Goal: Task Accomplishment & Management: Manage account settings

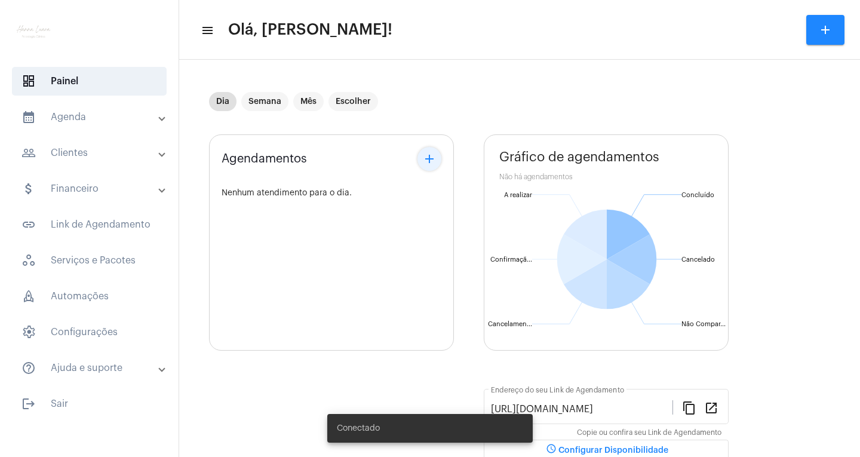
click at [427, 161] on mat-icon "add" at bounding box center [429, 159] width 14 height 14
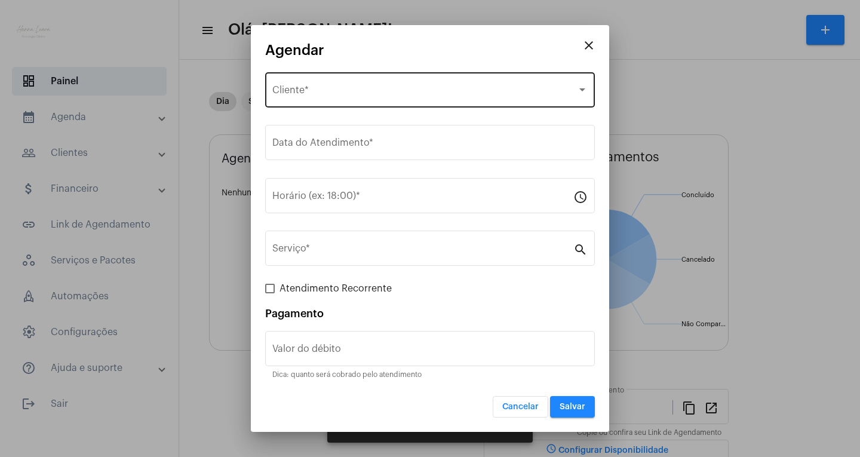
click at [372, 99] on div "Selecione o Cliente Cliente *" at bounding box center [429, 89] width 315 height 38
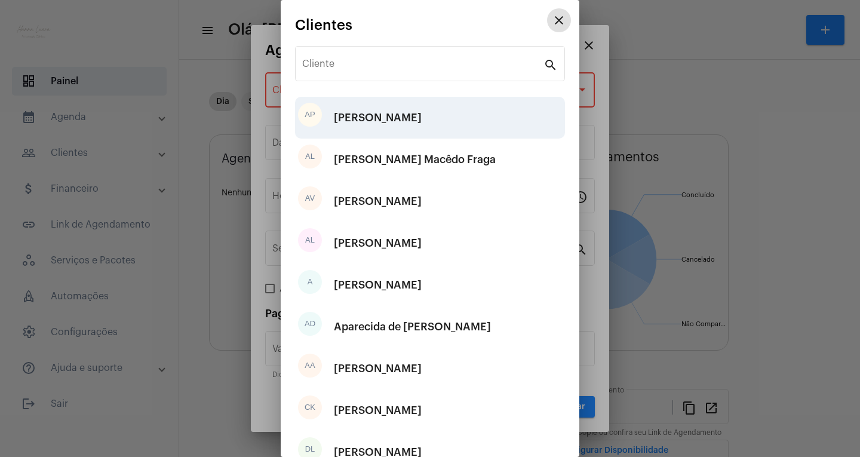
click at [422, 111] on div "[PERSON_NAME]" at bounding box center [378, 118] width 88 height 36
type input "R$"
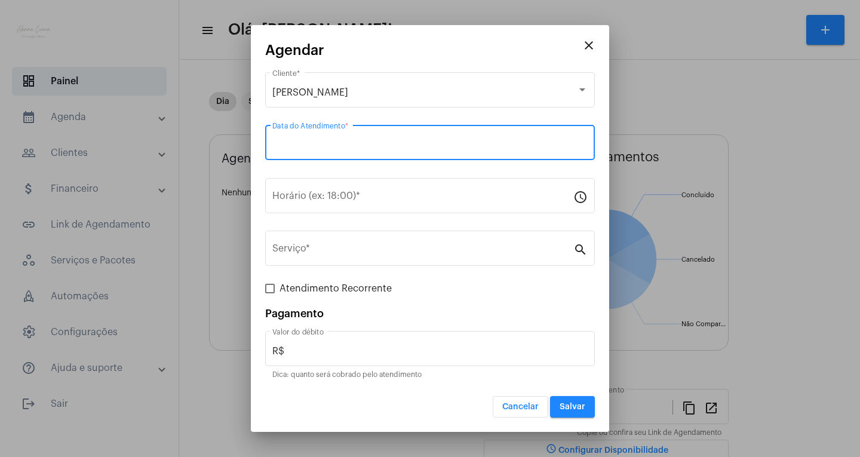
click at [416, 145] on input "Data do Atendimento *" at bounding box center [429, 145] width 315 height 11
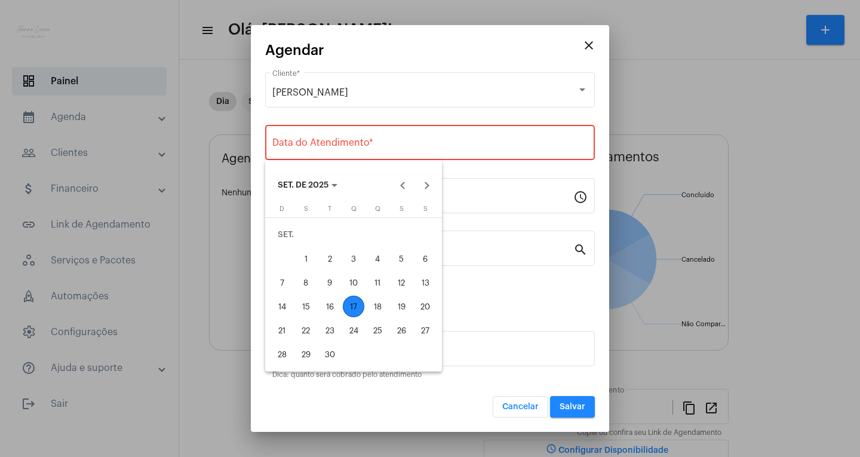
click at [359, 303] on div "17" at bounding box center [354, 307] width 22 height 22
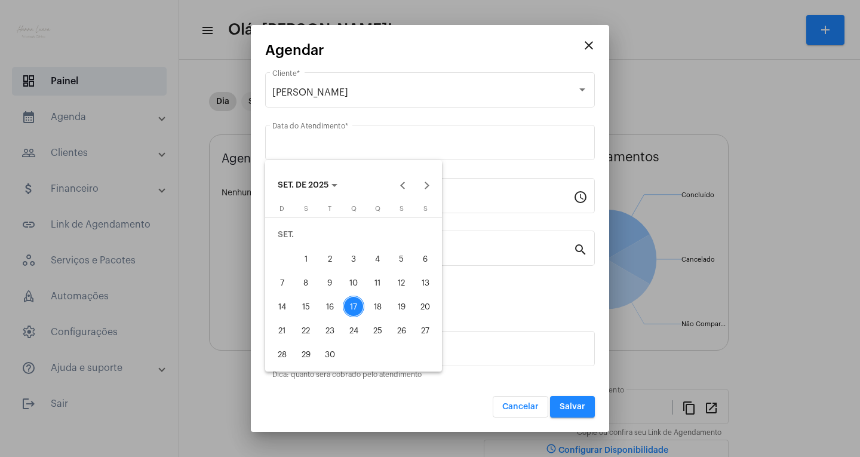
type input "[DATE]"
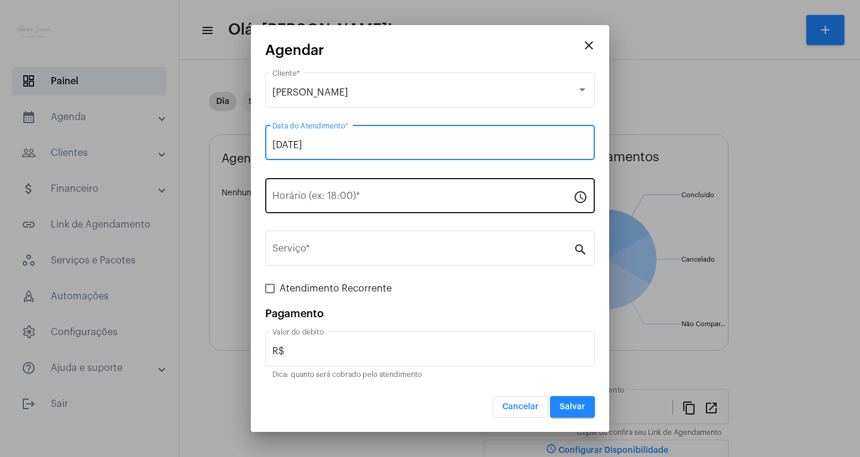
click at [390, 204] on div "Horário (ex: 18:00) *" at bounding box center [422, 195] width 301 height 38
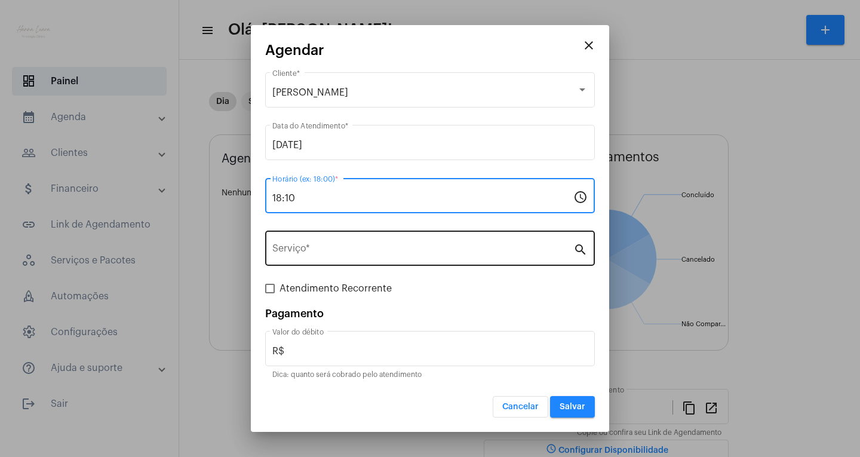
type input "18:10"
click at [428, 257] on div "Serviço *" at bounding box center [422, 247] width 301 height 38
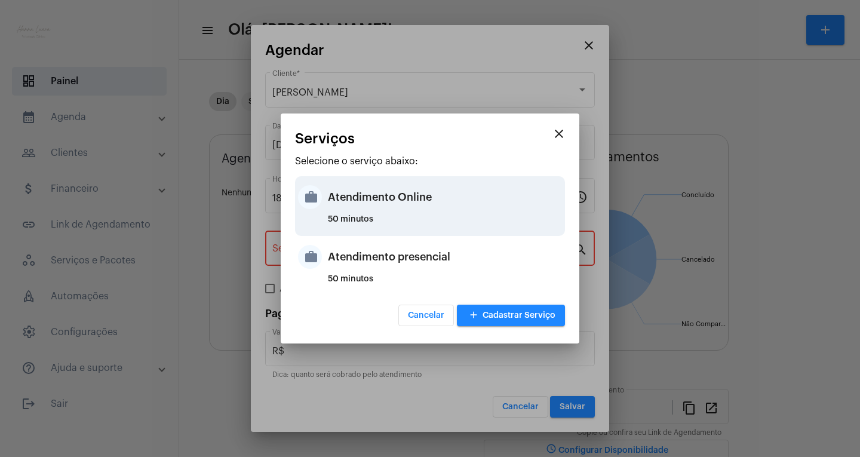
click at [479, 213] on div "Atendimento Online" at bounding box center [445, 197] width 234 height 36
type input "Atendimento Online"
type input "R$ 0"
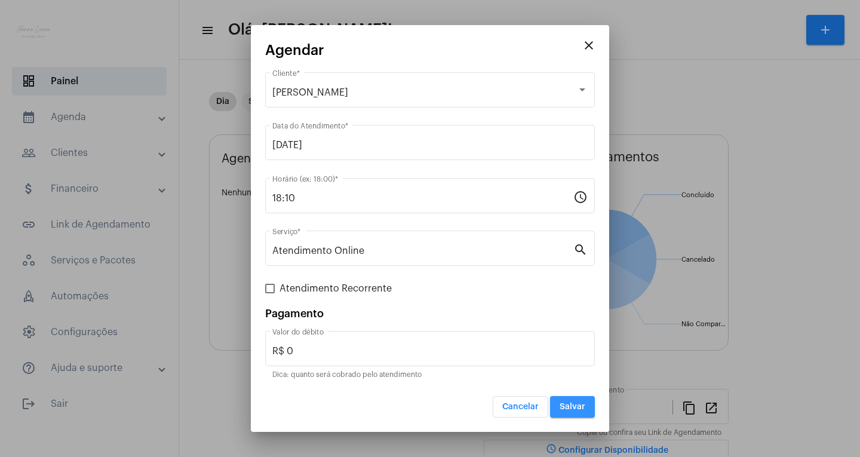
click at [560, 401] on button "Salvar" at bounding box center [572, 407] width 45 height 22
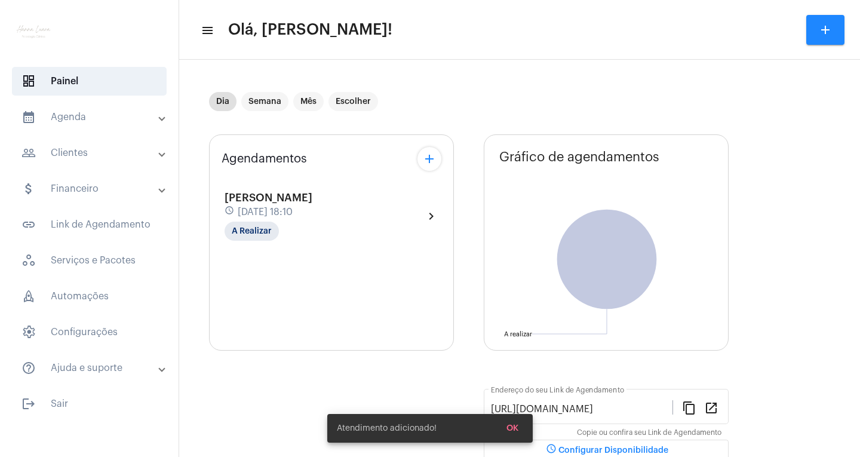
click at [106, 111] on mat-panel-title "calendar_month_outlined Agenda" at bounding box center [91, 117] width 138 height 14
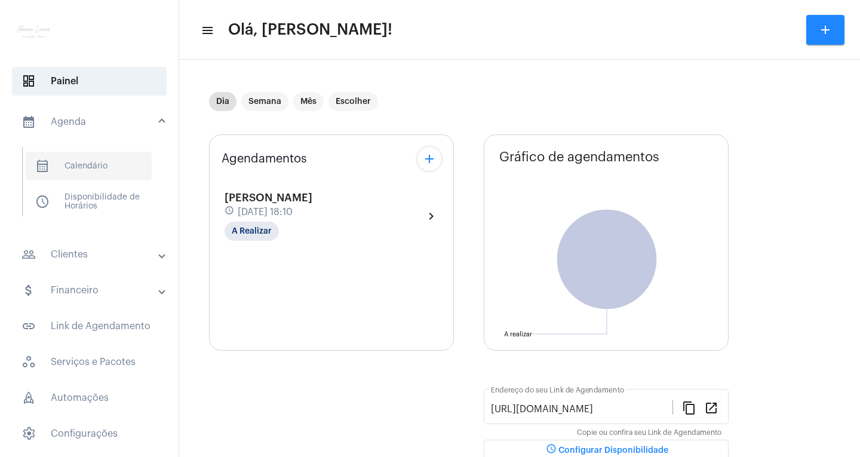
click at [50, 162] on span "calendar_month_outlined Calendário" at bounding box center [89, 166] width 126 height 29
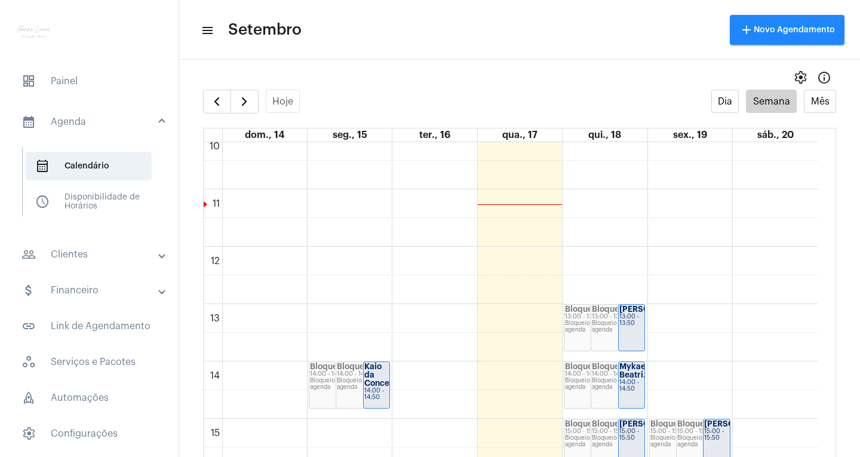
scroll to position [703, 0]
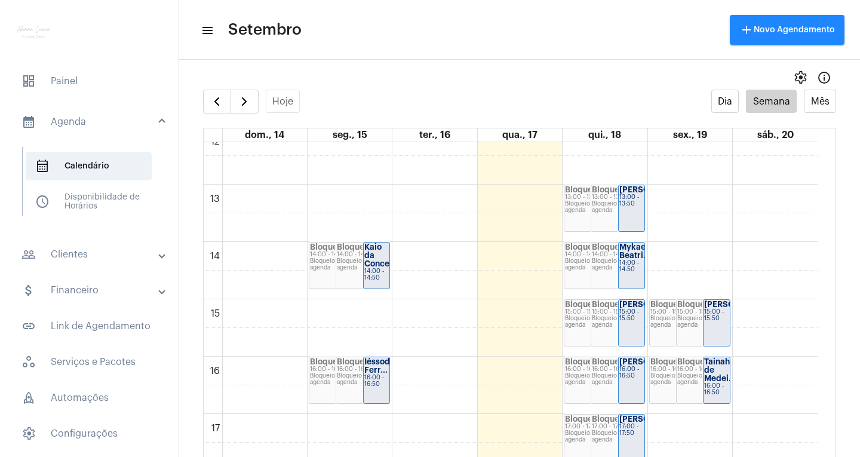
click at [721, 363] on strong "Tainah de Medei..." at bounding box center [720, 370] width 32 height 24
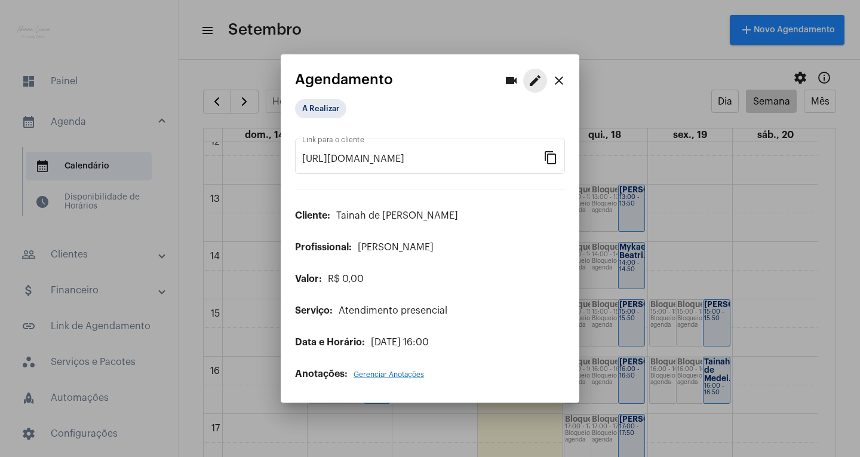
click at [529, 82] on mat-icon "edit" at bounding box center [535, 80] width 14 height 14
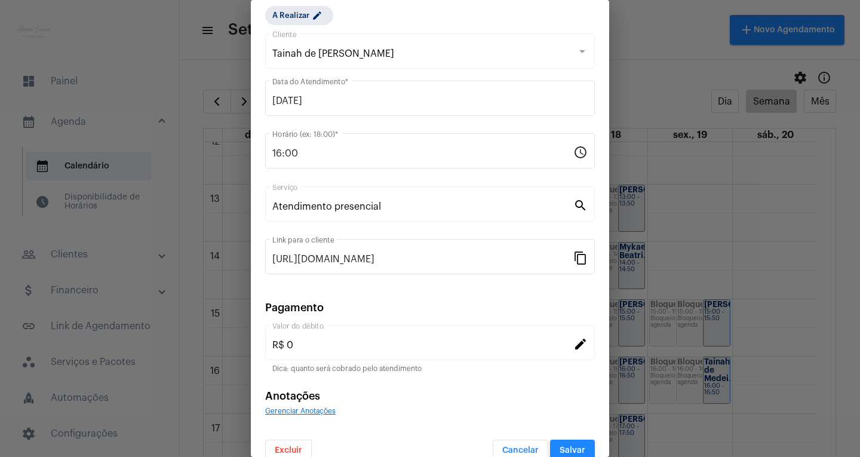
scroll to position [57, 0]
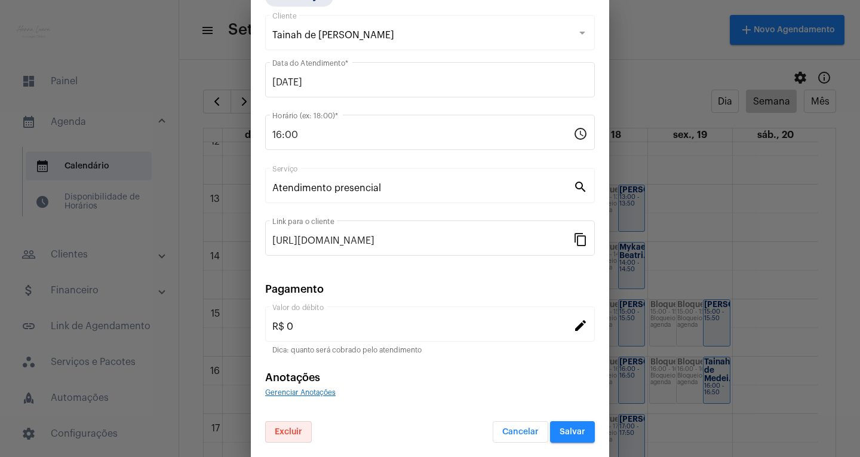
click at [301, 430] on span "Excluir" at bounding box center [288, 432] width 27 height 8
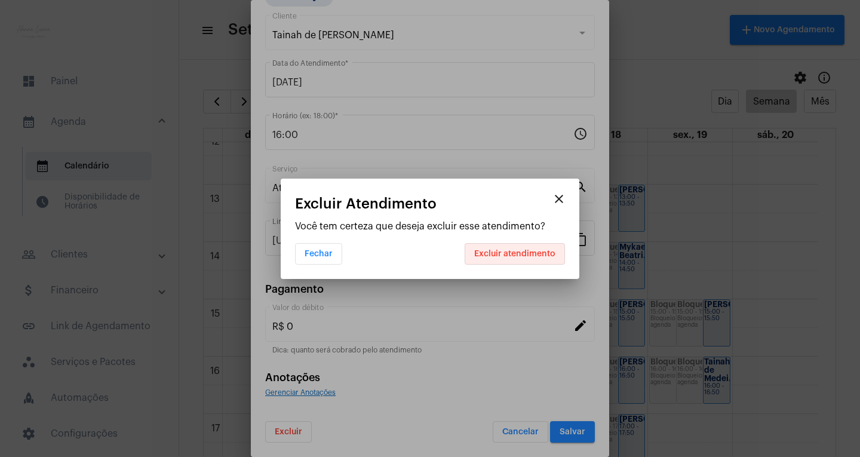
click at [519, 250] on span "Excluir atendimento" at bounding box center [514, 254] width 81 height 8
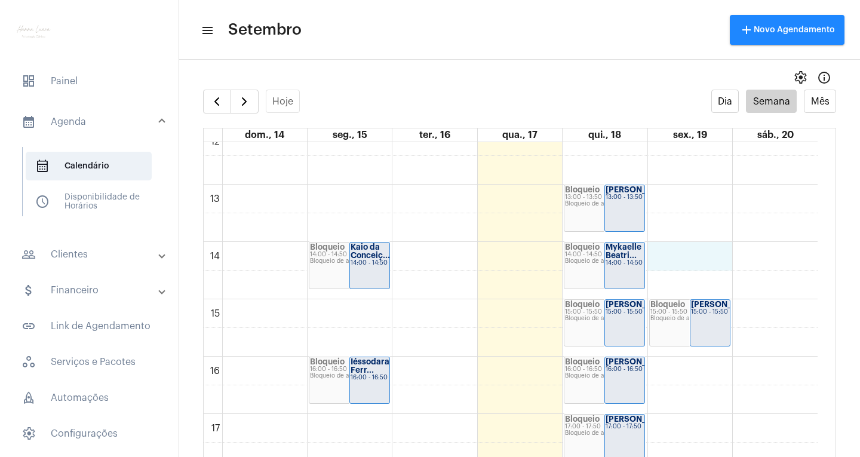
click at [704, 262] on div "00 01 02 03 04 05 06 07 08 09 10 11 12 13 14 15 16 17 18 19 20 21 22 23 Bloquei…" at bounding box center [511, 127] width 614 height 1376
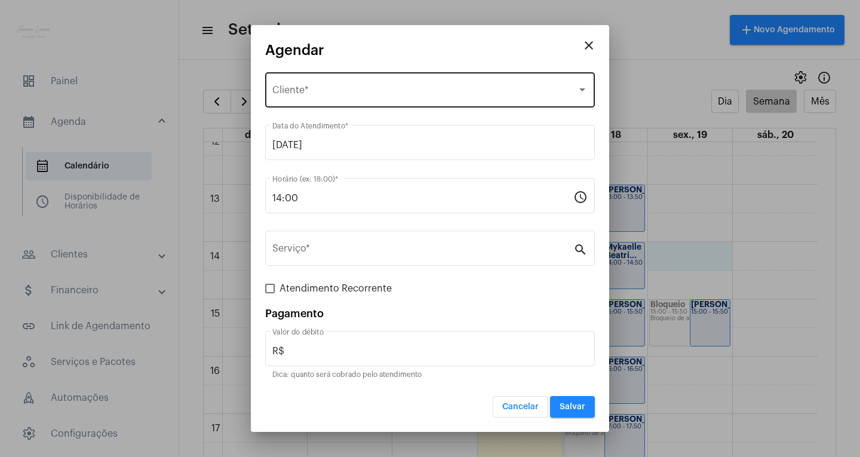
click at [470, 100] on div "Selecione o Cliente Cliente *" at bounding box center [429, 89] width 315 height 38
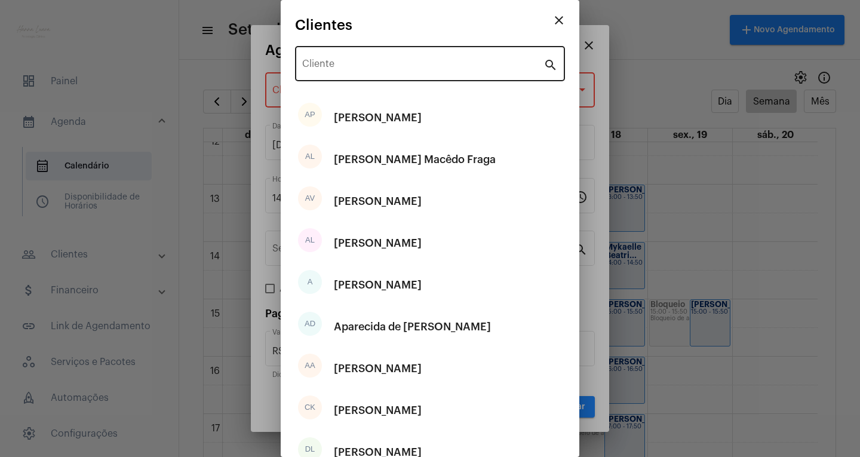
click at [475, 75] on div "Cliente" at bounding box center [422, 63] width 241 height 38
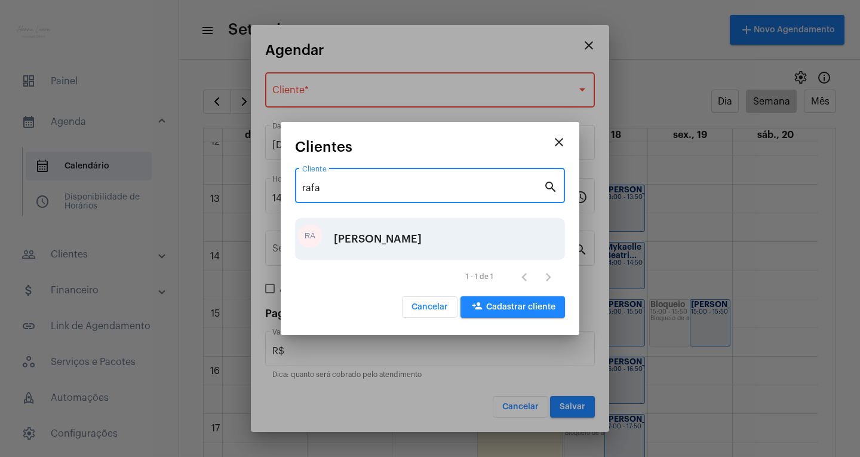
type input "rafa"
click at [418, 234] on div "[PERSON_NAME]" at bounding box center [378, 239] width 88 height 36
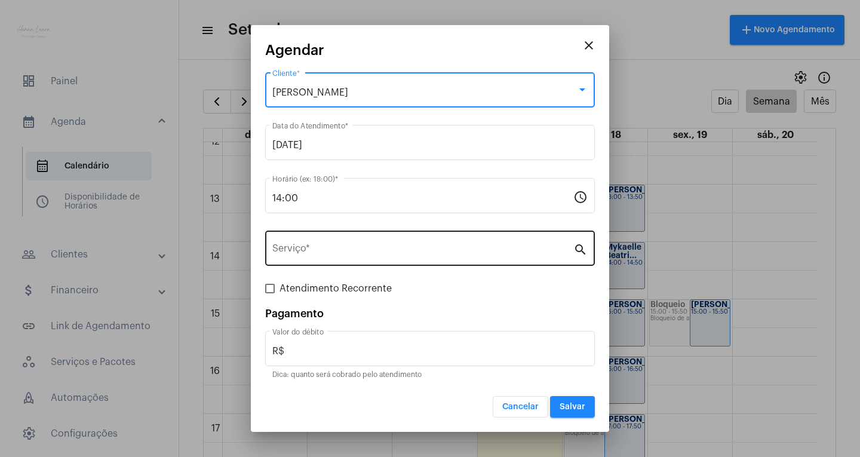
click at [415, 235] on div "Serviço *" at bounding box center [422, 247] width 301 height 38
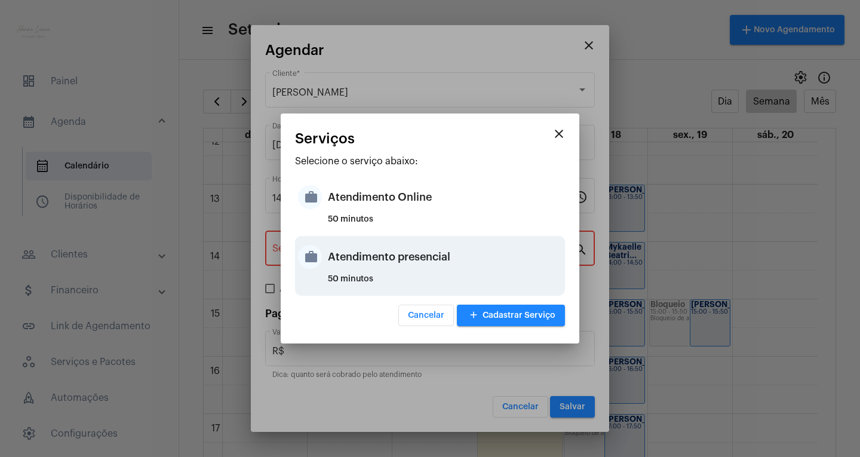
click at [459, 258] on div "Atendimento presencial" at bounding box center [445, 257] width 234 height 36
type input "Atendimento presencial"
type input "R$ 0"
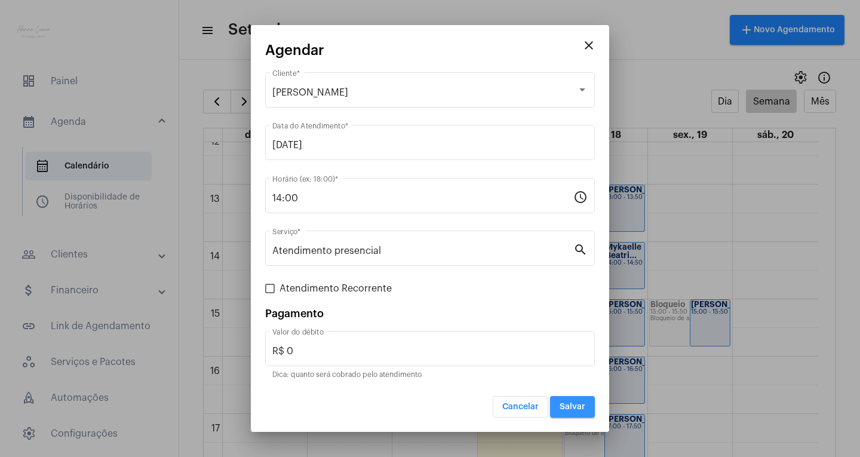
click at [565, 405] on span "Salvar" at bounding box center [573, 407] width 26 height 8
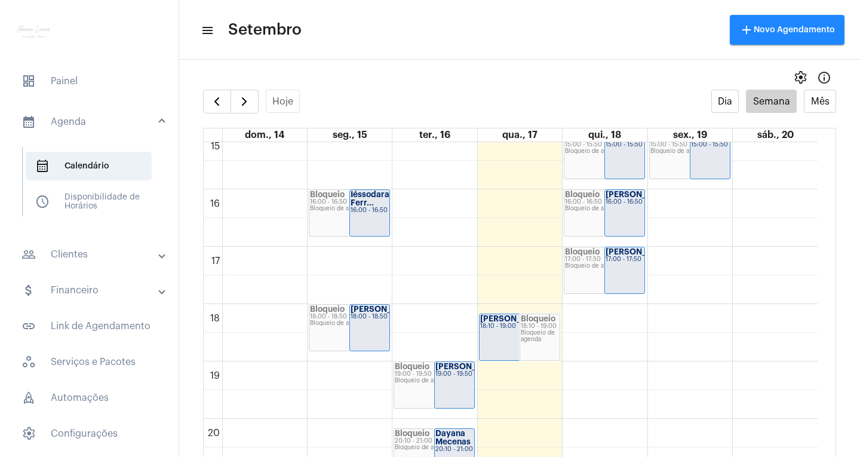
scroll to position [882, 0]
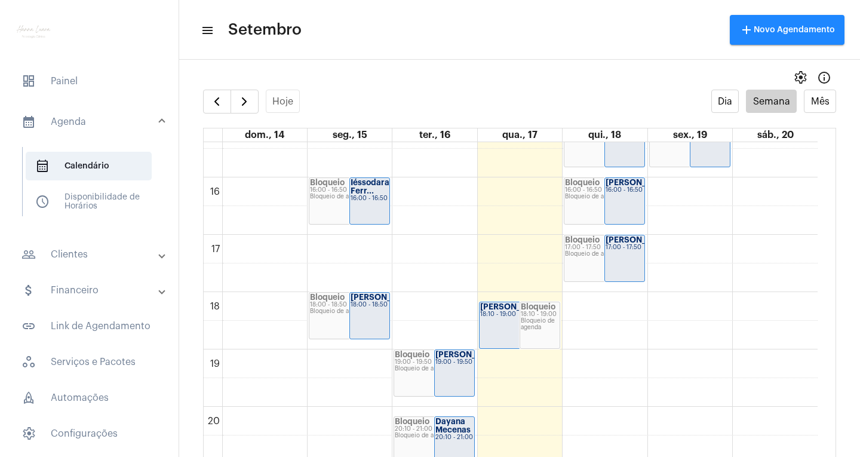
click at [691, 156] on div "[PERSON_NAME]... 15:00 - 15:50" at bounding box center [710, 144] width 39 height 46
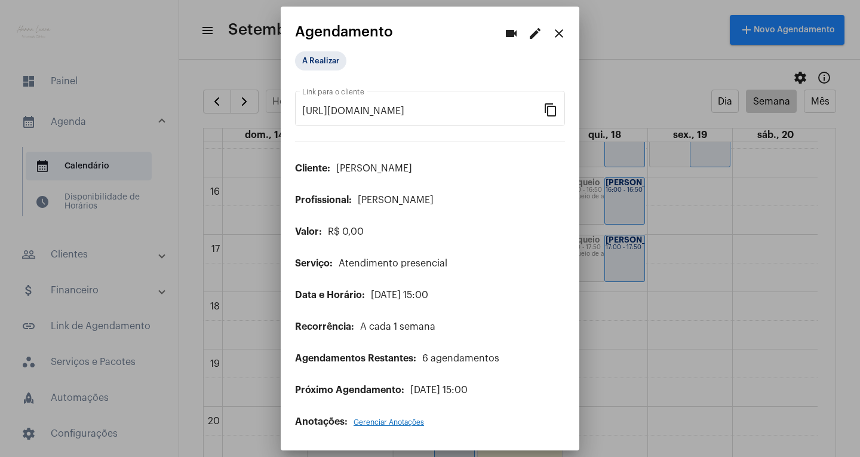
click at [66, 244] on div at bounding box center [430, 228] width 860 height 457
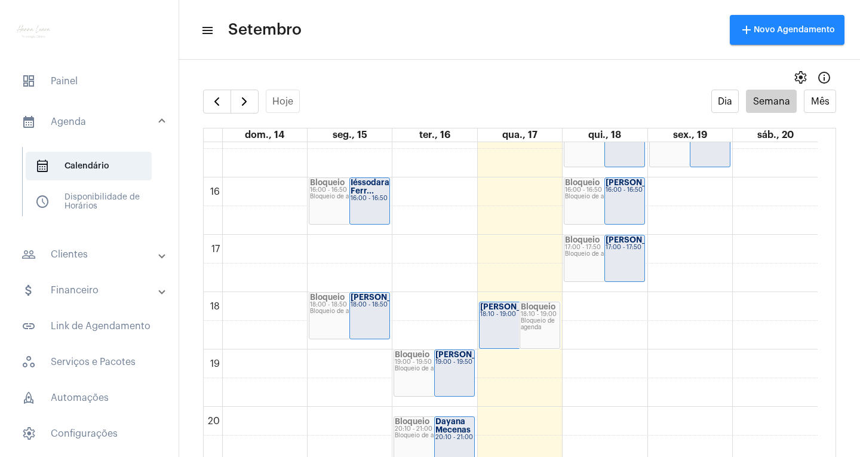
click at [68, 255] on mat-panel-title "people_outline Clientes" at bounding box center [91, 254] width 138 height 14
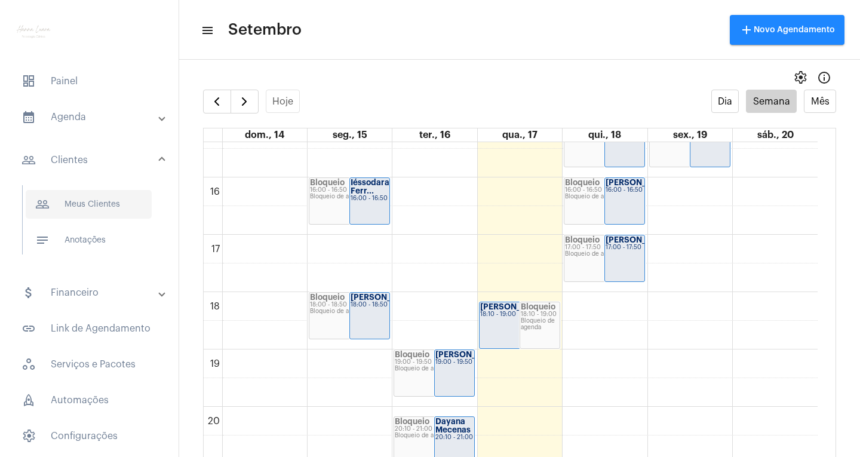
click at [131, 210] on span "people_outline Meus Clientes" at bounding box center [89, 204] width 126 height 29
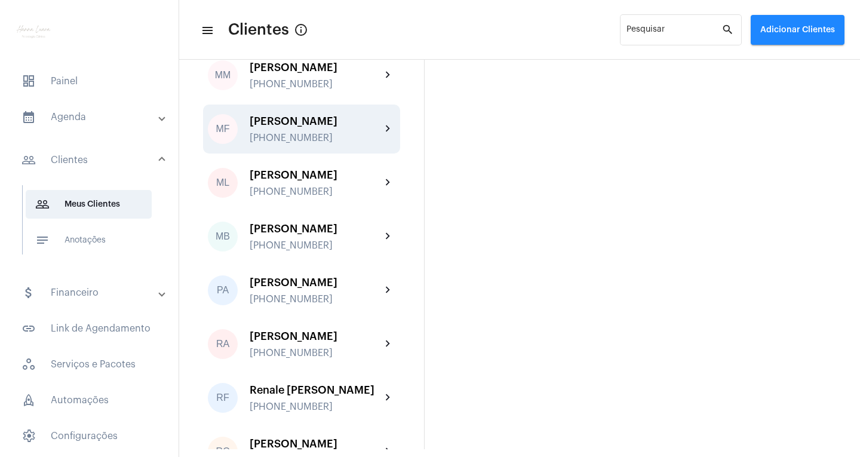
scroll to position [2031, 0]
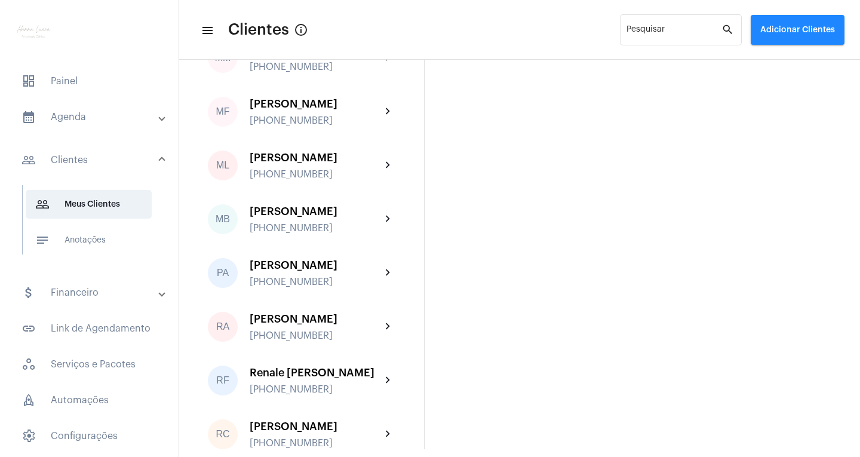
click at [354, 19] on div "[PHONE_NUMBER]" at bounding box center [315, 13] width 131 height 11
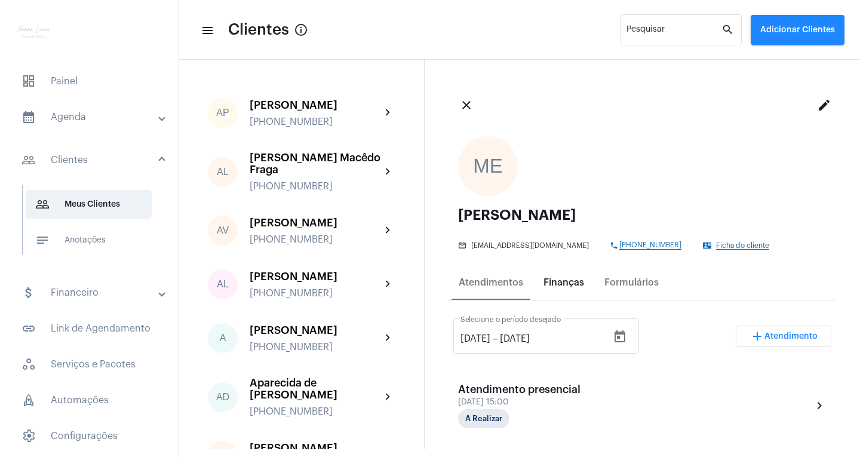
click at [577, 285] on div "Finanças" at bounding box center [564, 282] width 41 height 11
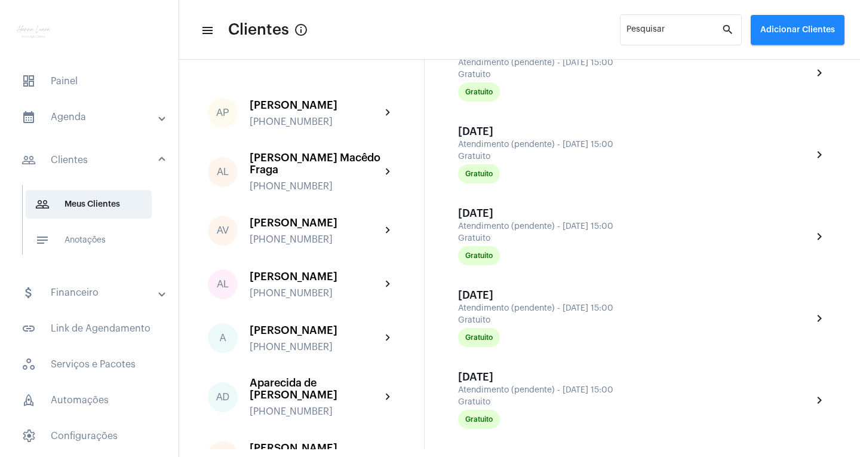
scroll to position [119, 0]
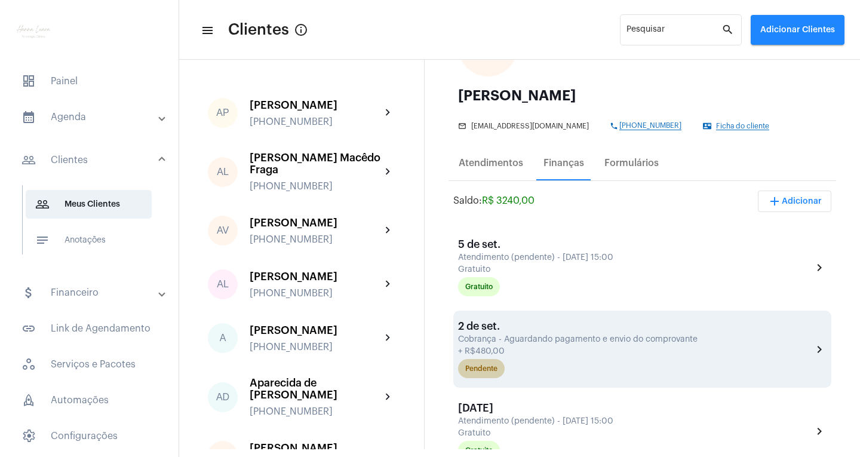
click at [692, 359] on div "Pendente" at bounding box center [635, 369] width 359 height 24
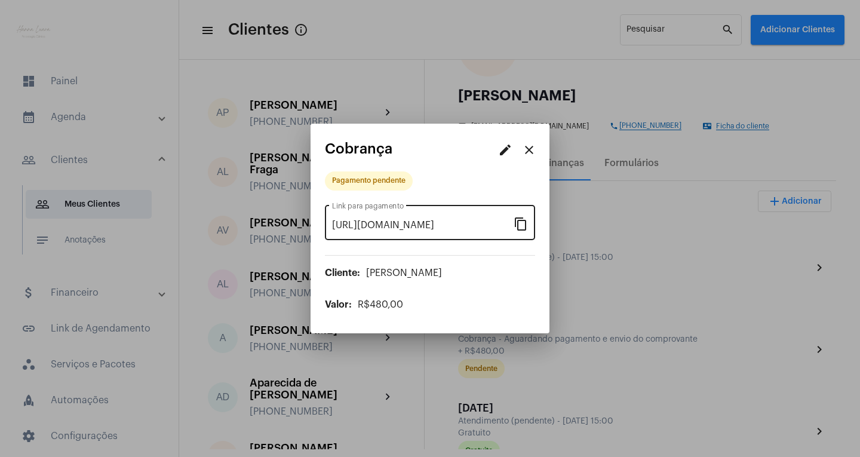
click at [519, 227] on mat-icon "content_copy" at bounding box center [521, 223] width 14 height 14
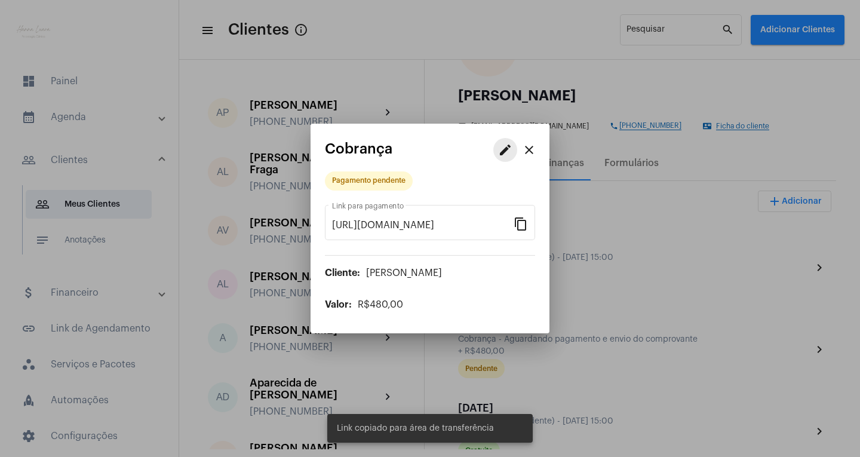
click at [503, 153] on mat-icon "edit" at bounding box center [505, 150] width 14 height 14
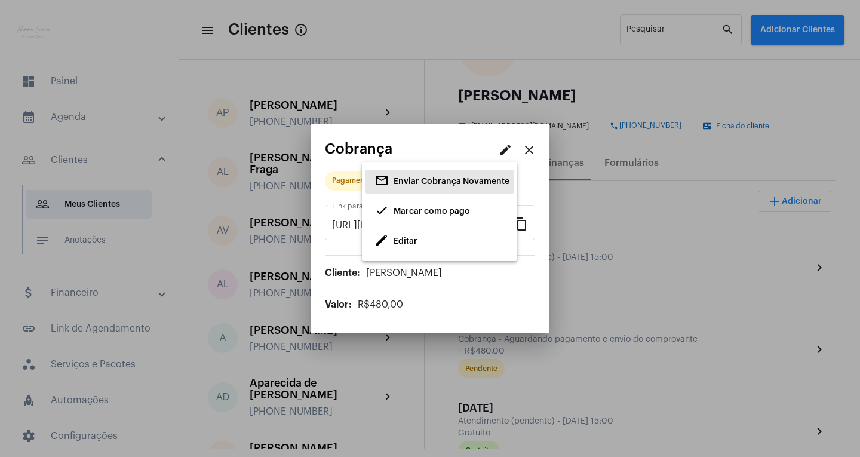
click at [487, 181] on span "Enviar Cobrança Novamente" at bounding box center [452, 181] width 116 height 8
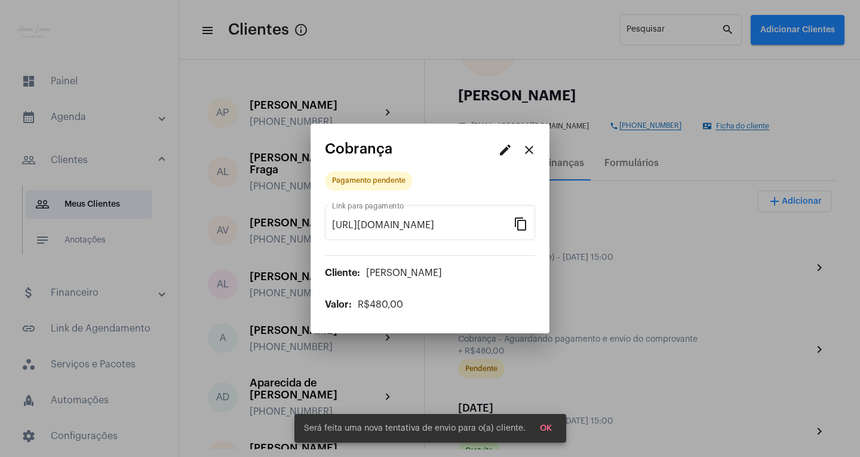
click at [551, 429] on button "OK" at bounding box center [545, 429] width 31 height 22
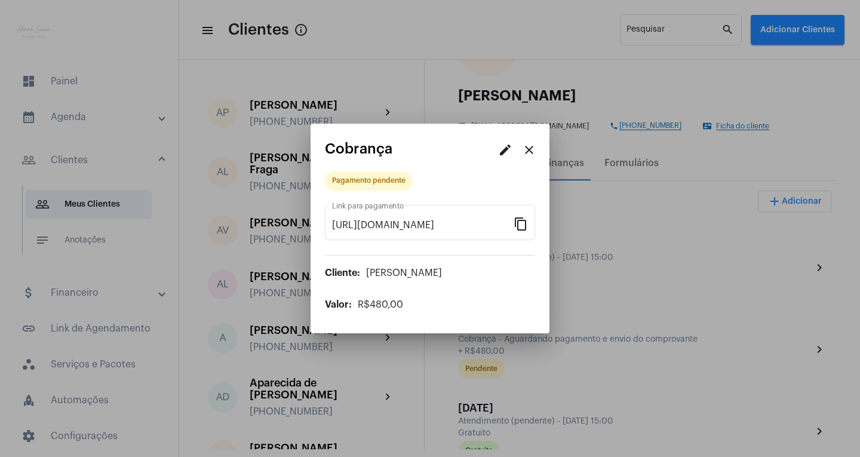
click at [524, 152] on mat-icon "close" at bounding box center [529, 150] width 14 height 14
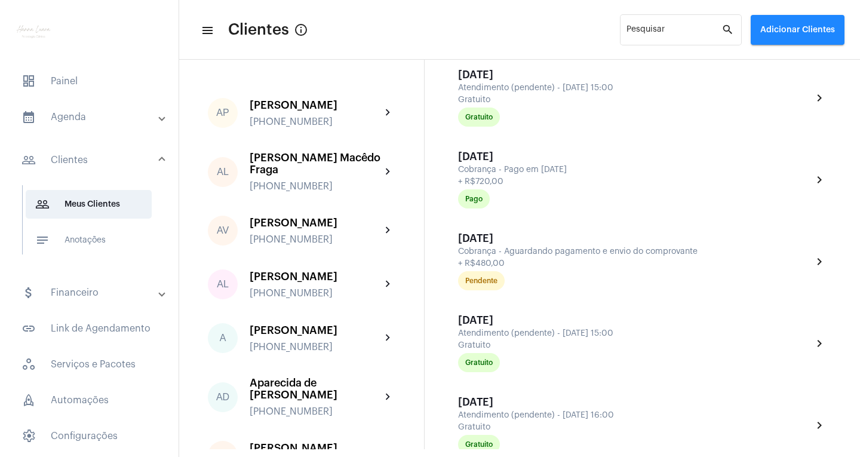
scroll to position [1374, 0]
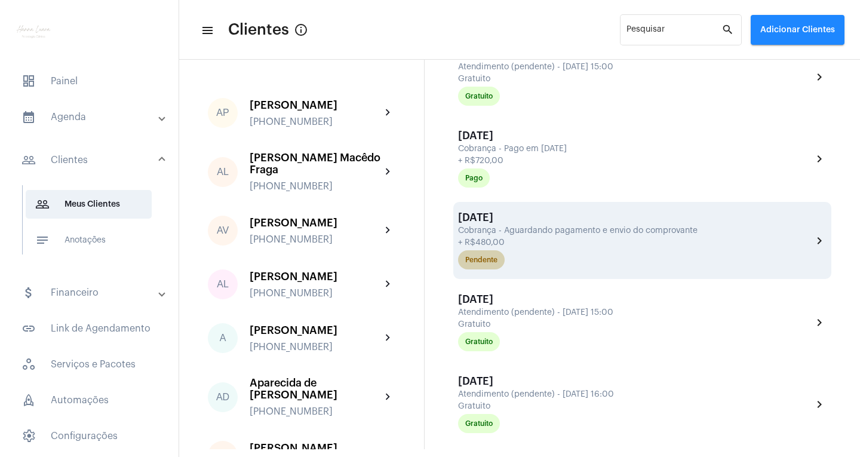
click at [581, 259] on div "Pendente" at bounding box center [635, 260] width 359 height 24
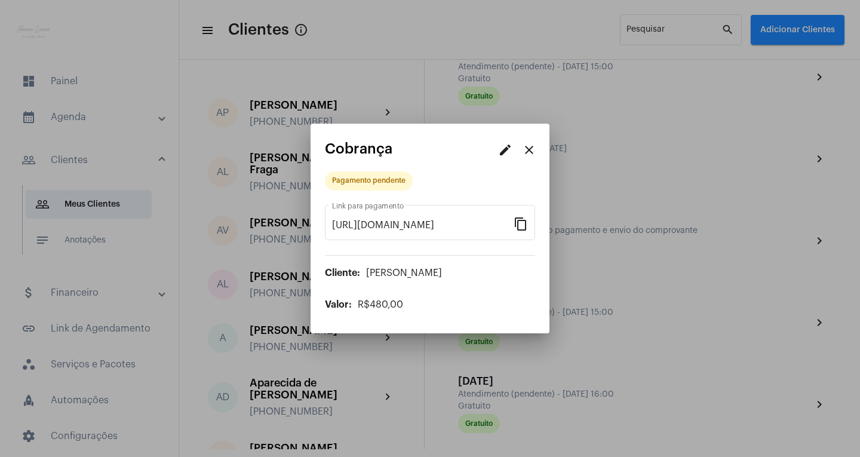
click at [624, 256] on div at bounding box center [430, 228] width 860 height 457
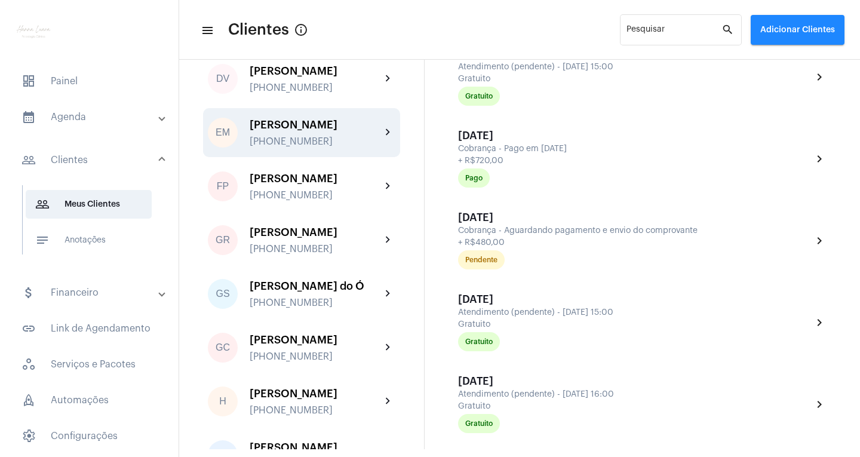
scroll to position [657, 0]
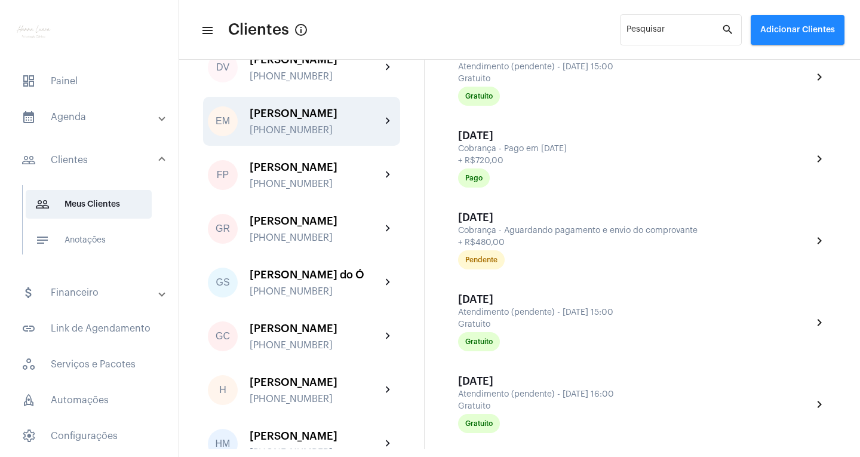
click at [331, 136] on div "[PERSON_NAME] [PHONE_NUMBER]" at bounding box center [315, 122] width 131 height 28
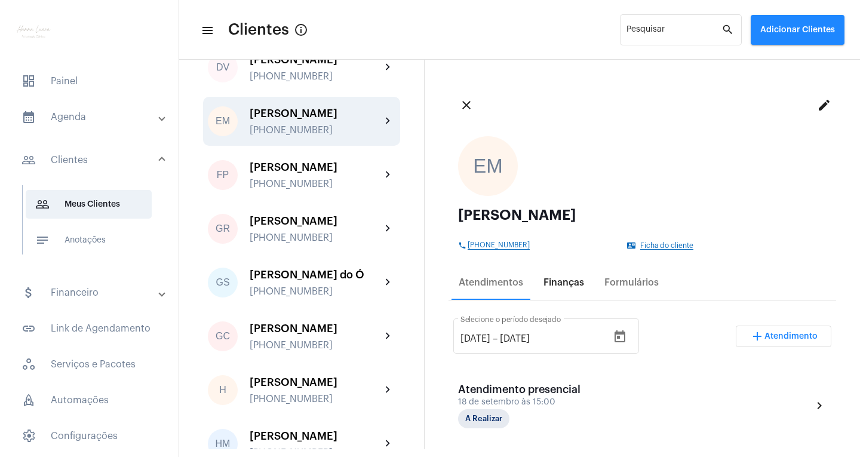
click at [563, 289] on div "Finanças" at bounding box center [563, 282] width 55 height 29
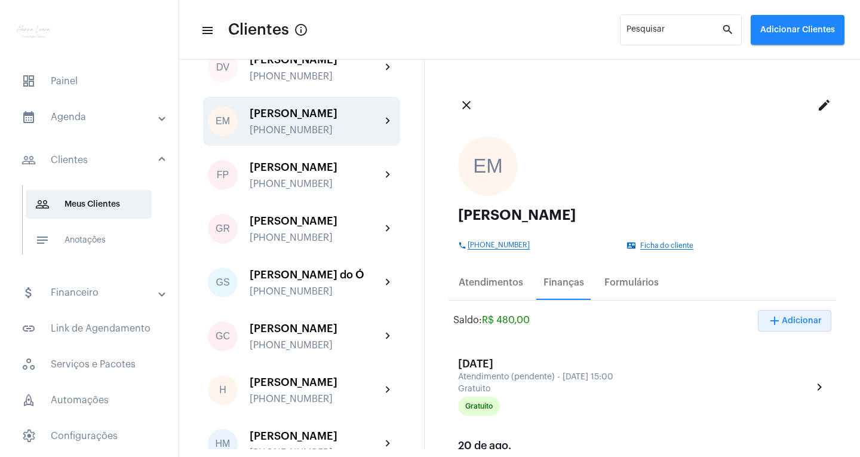
click at [806, 317] on span "add Adicionar" at bounding box center [795, 321] width 54 height 8
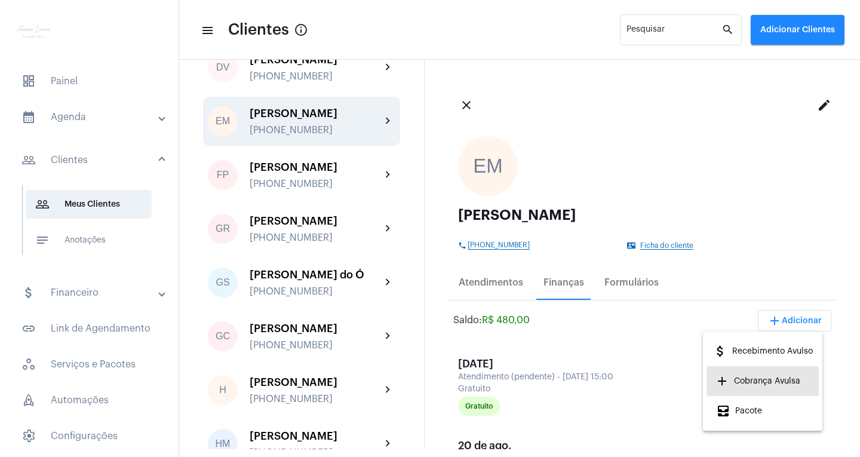
click at [762, 376] on span "add Cobrança Avulsa" at bounding box center [758, 381] width 84 height 22
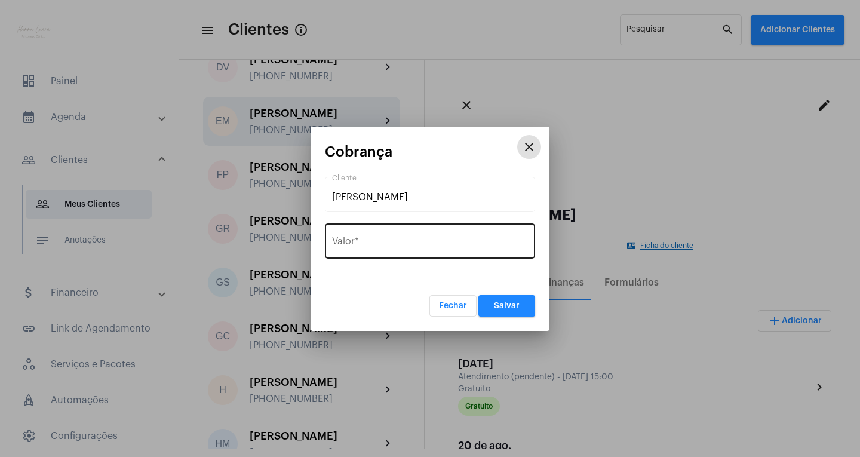
click at [434, 243] on input "Valor *" at bounding box center [430, 243] width 196 height 11
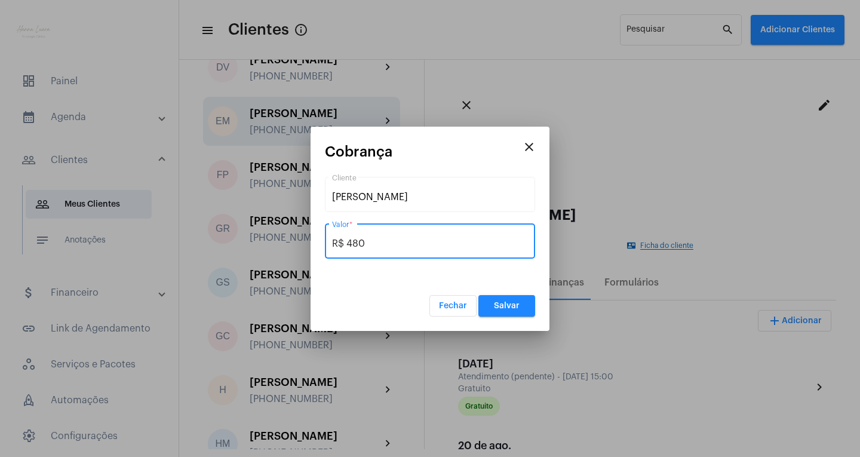
type input "R$ 480"
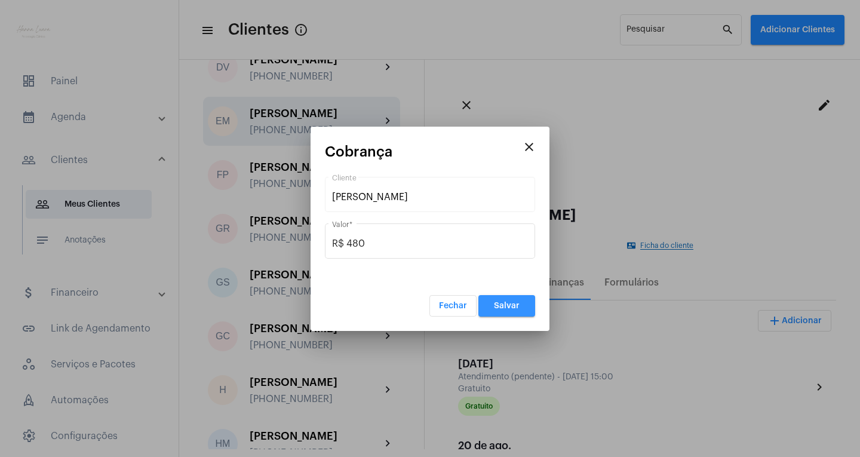
click at [516, 306] on span "Salvar" at bounding box center [507, 306] width 26 height 8
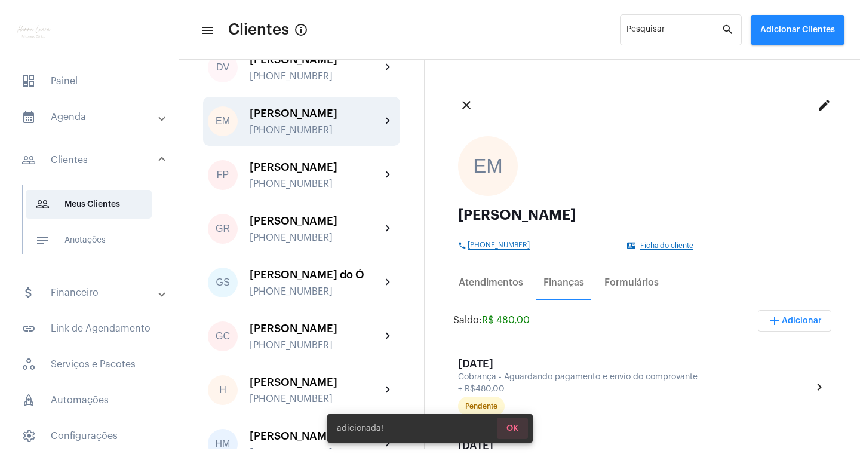
click at [523, 427] on button "OK" at bounding box center [512, 429] width 31 height 22
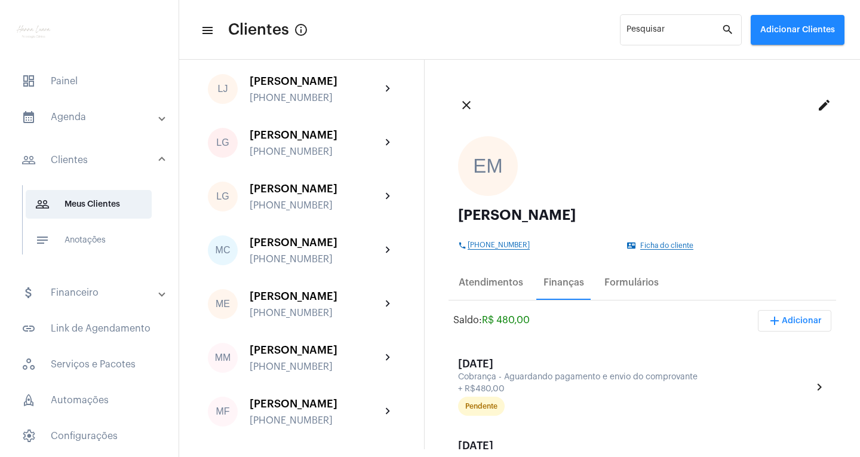
scroll to position [1732, 0]
